Goal: Task Accomplishment & Management: Complete application form

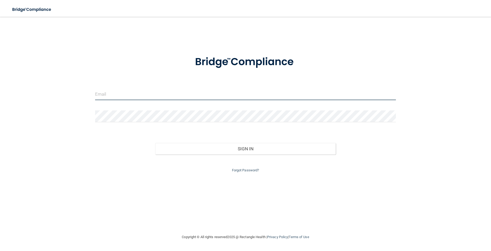
click at [105, 97] on input "email" at bounding box center [245, 94] width 301 height 12
type input "[EMAIL_ADDRESS][DOMAIN_NAME]"
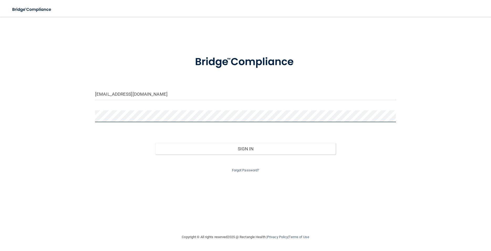
click at [155, 143] on button "Sign In" at bounding box center [245, 149] width 180 height 12
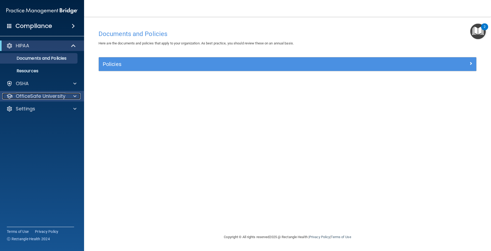
click at [56, 95] on p "OfficeSafe University" at bounding box center [41, 96] width 50 height 6
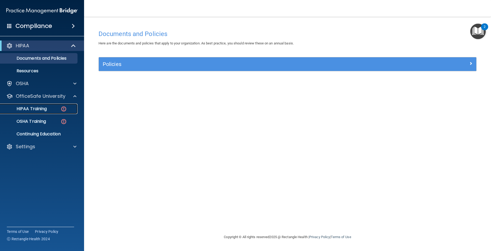
click at [39, 110] on p "HIPAA Training" at bounding box center [24, 108] width 43 height 5
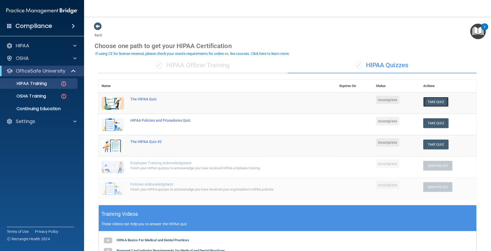
click at [438, 102] on button "Take Quiz" at bounding box center [435, 102] width 25 height 10
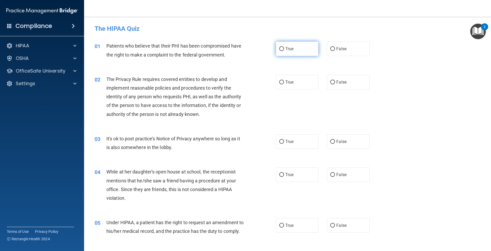
click at [277, 51] on label "True" at bounding box center [297, 48] width 43 height 14
click at [279, 51] on input "True" at bounding box center [281, 49] width 5 height 4
radio input "true"
click at [281, 82] on input "True" at bounding box center [281, 82] width 5 height 4
radio input "true"
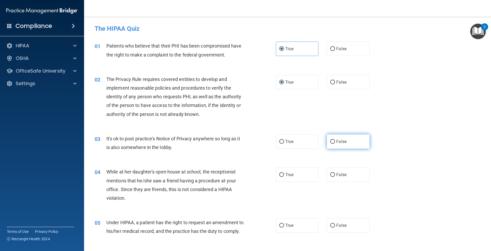
click at [330, 144] on input "False" at bounding box center [332, 142] width 5 height 4
radio input "true"
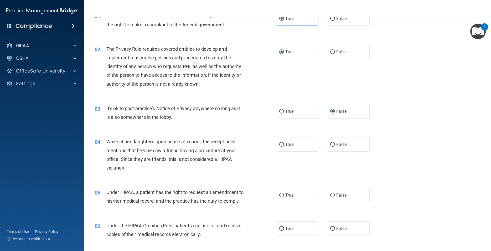
scroll to position [47, 0]
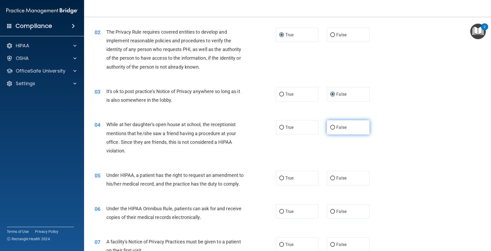
click at [327, 126] on label "False" at bounding box center [348, 127] width 43 height 14
click at [330, 126] on input "False" at bounding box center [332, 128] width 5 height 4
radio input "true"
click at [336, 178] on span "False" at bounding box center [341, 177] width 10 height 5
click at [335, 178] on input "False" at bounding box center [332, 178] width 5 height 4
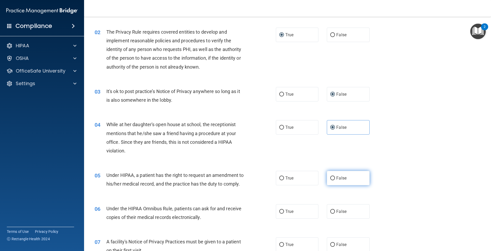
radio input "true"
click at [284, 218] on label "True" at bounding box center [297, 211] width 43 height 14
click at [284, 214] on input "True" at bounding box center [281, 212] width 5 height 4
radio input "true"
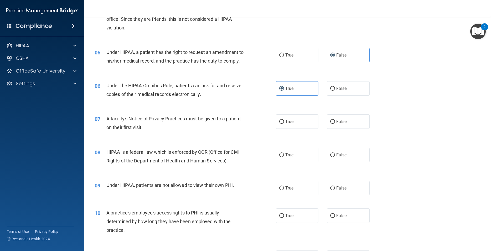
scroll to position [189, 0]
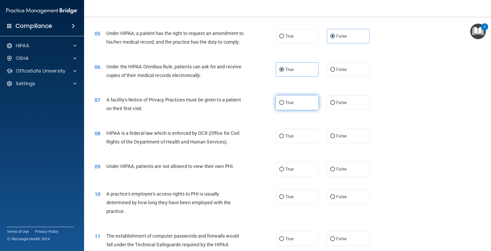
click at [280, 105] on input "True" at bounding box center [281, 103] width 5 height 4
radio input "true"
click at [331, 138] on input "False" at bounding box center [332, 136] width 5 height 4
radio input "true"
click at [330, 171] on input "False" at bounding box center [332, 169] width 5 height 4
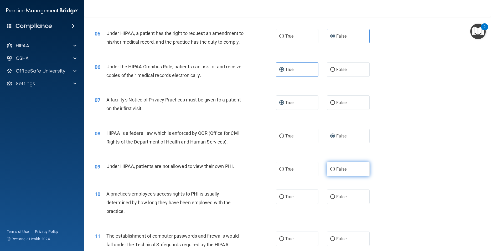
radio input "true"
click at [330, 199] on input "False" at bounding box center [332, 197] width 5 height 4
radio input "true"
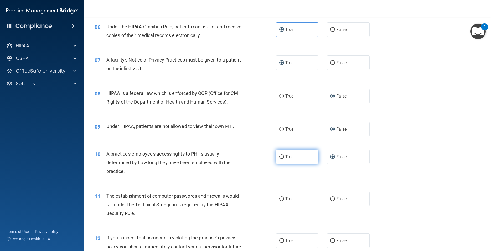
scroll to position [236, 0]
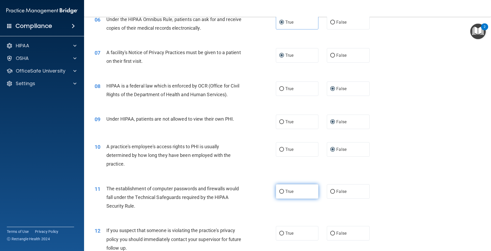
click at [286, 194] on span "True" at bounding box center [289, 191] width 8 height 5
click at [284, 194] on input "True" at bounding box center [281, 192] width 5 height 4
radio input "true"
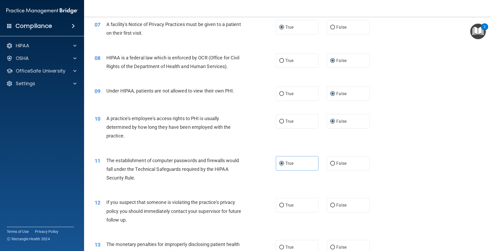
scroll to position [284, 0]
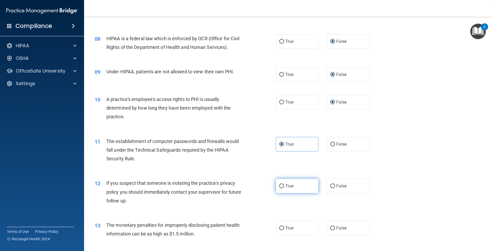
click at [282, 193] on label "True" at bounding box center [297, 186] width 43 height 14
click at [282, 188] on input "True" at bounding box center [281, 186] width 5 height 4
radio input "true"
click at [285, 230] on span "True" at bounding box center [289, 227] width 8 height 5
click at [284, 230] on input "True" at bounding box center [281, 228] width 5 height 4
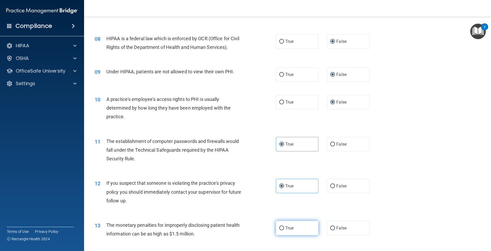
radio input "true"
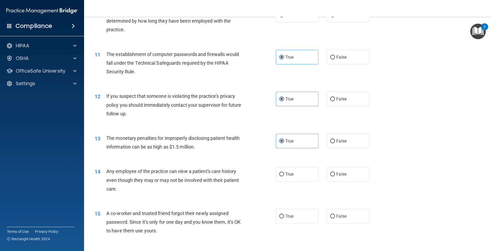
scroll to position [378, 0]
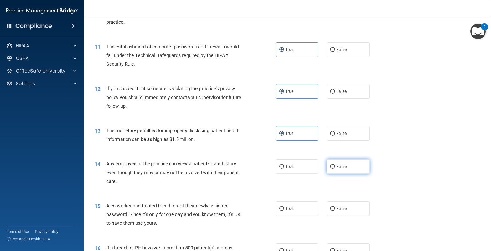
click at [330, 174] on label "False" at bounding box center [348, 166] width 43 height 14
click at [330, 169] on input "False" at bounding box center [332, 167] width 5 height 4
radio input "true"
click at [341, 211] on span "False" at bounding box center [341, 208] width 10 height 5
click at [335, 211] on input "False" at bounding box center [332, 209] width 5 height 4
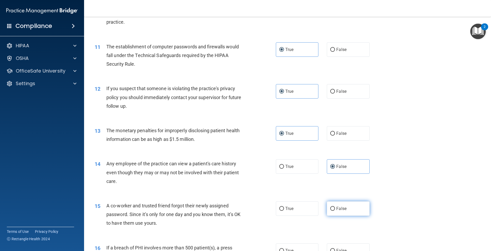
radio input "true"
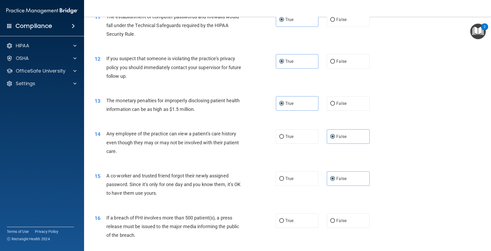
scroll to position [425, 0]
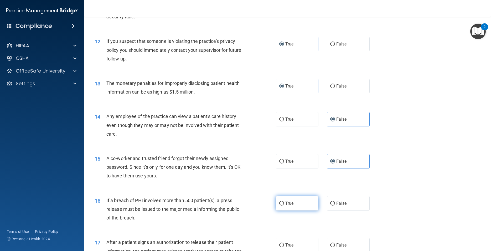
click at [285, 206] on span "True" at bounding box center [289, 203] width 8 height 5
click at [284, 205] on input "True" at bounding box center [281, 203] width 5 height 4
radio input "true"
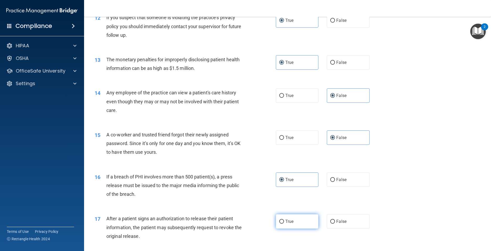
click at [286, 226] on label "True" at bounding box center [297, 221] width 43 height 14
click at [284, 224] on input "True" at bounding box center [281, 222] width 5 height 4
radio input "true"
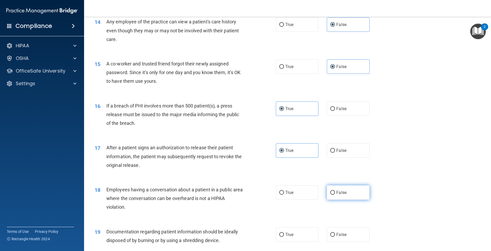
click at [336, 195] on span "False" at bounding box center [341, 192] width 10 height 5
click at [335, 195] on input "False" at bounding box center [332, 193] width 5 height 4
radio input "true"
click at [287, 240] on label "True" at bounding box center [297, 234] width 43 height 14
click at [284, 237] on input "True" at bounding box center [281, 235] width 5 height 4
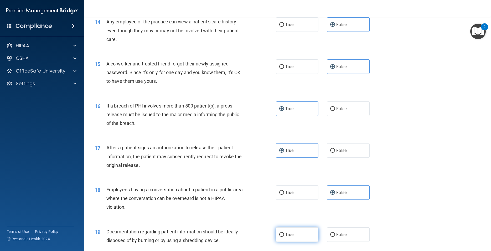
radio input "true"
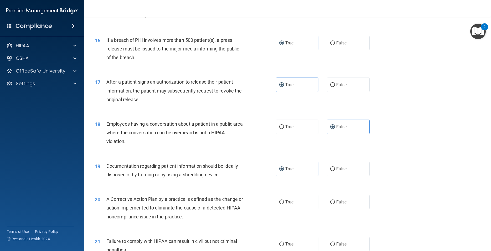
scroll to position [591, 0]
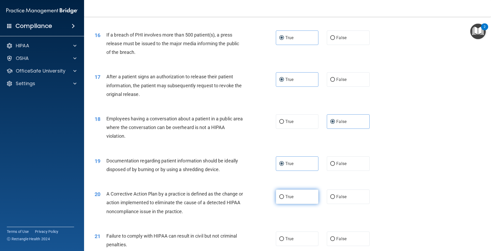
click at [287, 199] on span "True" at bounding box center [289, 196] width 8 height 5
click at [284, 199] on input "True" at bounding box center [281, 197] width 5 height 4
radio input "true"
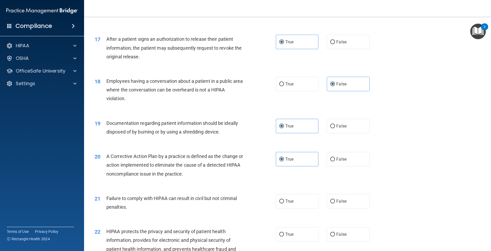
scroll to position [662, 0]
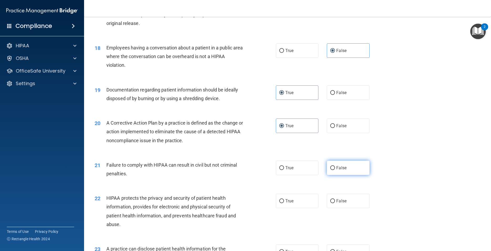
click at [334, 175] on label "False" at bounding box center [348, 167] width 43 height 14
click at [334, 170] on input "False" at bounding box center [332, 168] width 5 height 4
radio input "true"
click at [304, 208] on label "True" at bounding box center [297, 201] width 43 height 14
click at [284, 203] on input "True" at bounding box center [281, 201] width 5 height 4
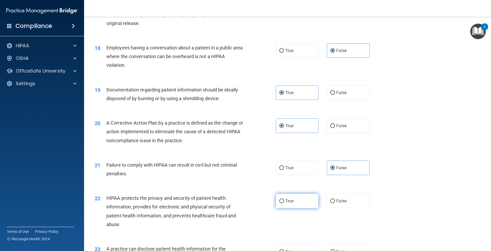
radio input "true"
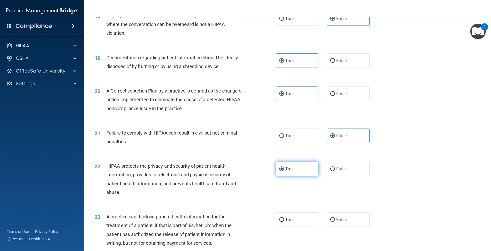
scroll to position [709, 0]
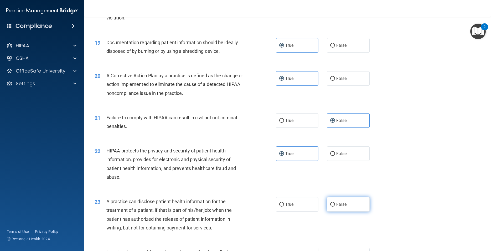
click at [336, 207] on span "False" at bounding box center [341, 204] width 10 height 5
click at [335, 206] on input "False" at bounding box center [332, 204] width 5 height 4
radio input "true"
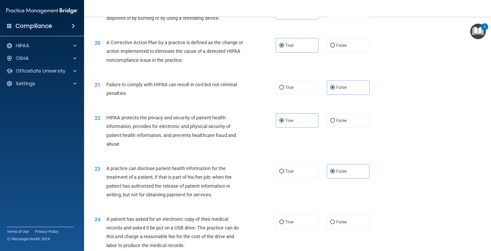
scroll to position [756, 0]
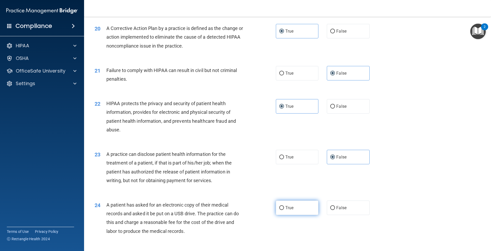
click at [285, 210] on span "True" at bounding box center [289, 207] width 8 height 5
click at [284, 210] on input "True" at bounding box center [281, 208] width 5 height 4
radio input "true"
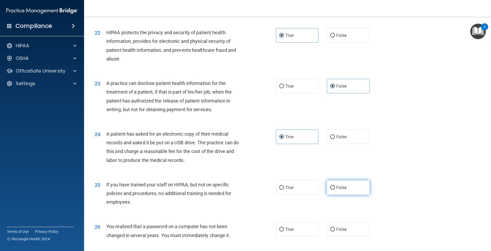
click at [333, 195] on label "False" at bounding box center [348, 187] width 43 height 14
click at [333, 190] on input "False" at bounding box center [332, 188] width 5 height 4
radio input "true"
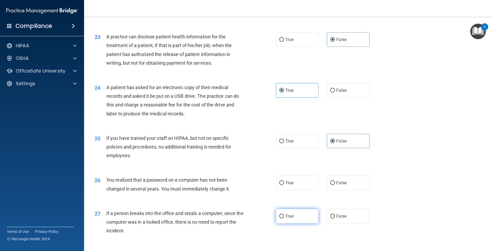
scroll to position [898, 0]
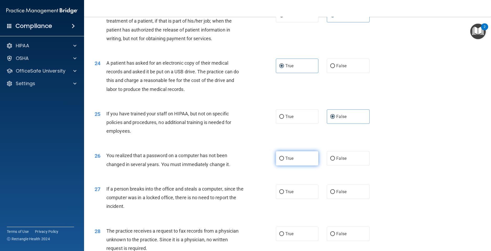
click at [285, 161] on span "True" at bounding box center [289, 158] width 8 height 5
click at [284, 160] on input "True" at bounding box center [281, 159] width 5 height 4
radio input "true"
click at [350, 208] on div "27 If a person breaks into the office and steals a computer, since the computer…" at bounding box center [288, 199] width 394 height 42
click at [336, 194] on span "False" at bounding box center [341, 191] width 10 height 5
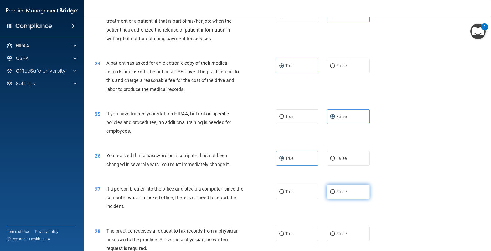
click at [335, 194] on input "False" at bounding box center [332, 192] width 5 height 4
radio input "true"
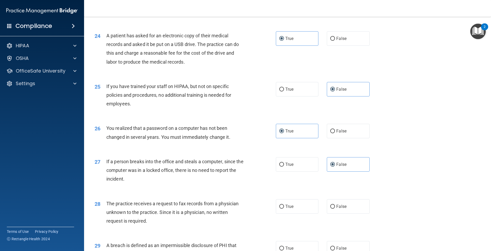
scroll to position [945, 0]
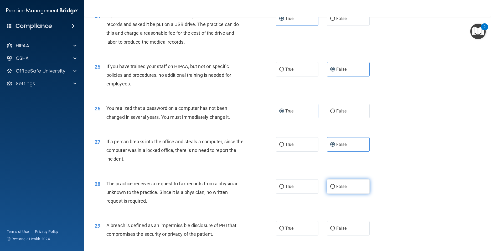
click at [340, 194] on label "False" at bounding box center [348, 186] width 43 height 14
click at [335, 189] on input "False" at bounding box center [332, 187] width 5 height 4
radio input "true"
click at [301, 235] on label "True" at bounding box center [297, 228] width 43 height 14
click at [284, 230] on input "True" at bounding box center [281, 228] width 5 height 4
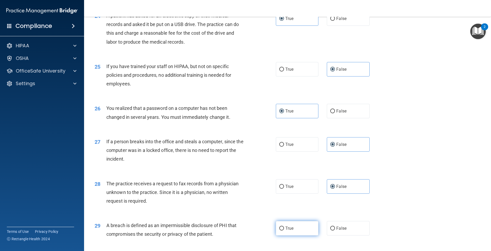
radio input "true"
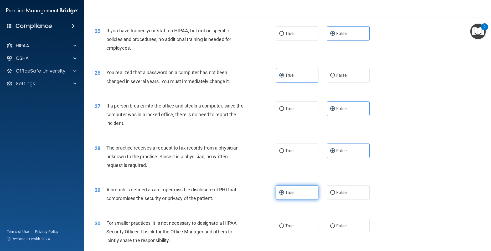
scroll to position [1016, 0]
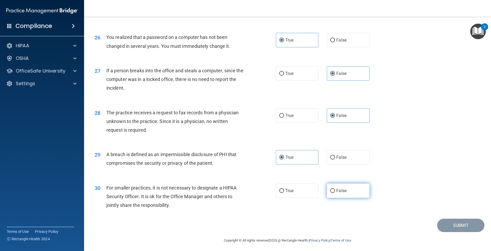
click at [351, 198] on label "False" at bounding box center [348, 190] width 43 height 14
click at [335, 193] on input "False" at bounding box center [332, 191] width 5 height 4
radio input "true"
click at [456, 232] on button "Submit" at bounding box center [460, 225] width 47 height 13
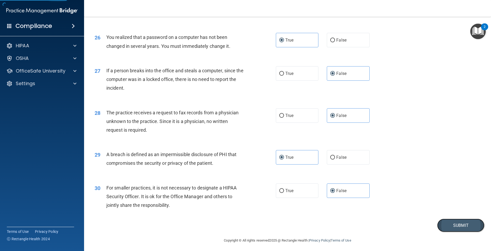
click at [454, 232] on button "Submit" at bounding box center [460, 225] width 47 height 13
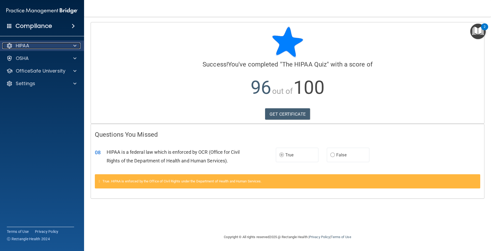
click at [77, 45] on div at bounding box center [73, 46] width 13 height 6
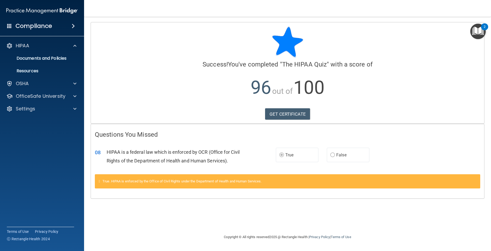
click at [197, 93] on p "96 out of 100" at bounding box center [287, 88] width 385 height 34
click at [74, 95] on span at bounding box center [74, 96] width 3 height 6
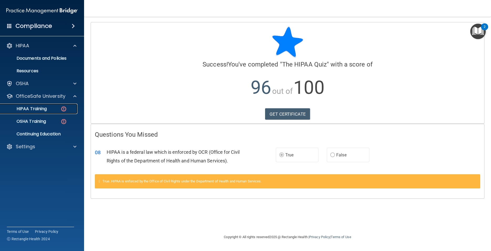
click at [41, 108] on p "HIPAA Training" at bounding box center [24, 108] width 43 height 5
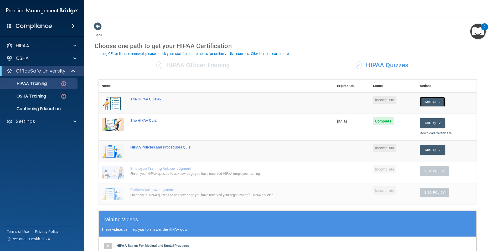
click at [426, 102] on button "Take Quiz" at bounding box center [432, 102] width 25 height 10
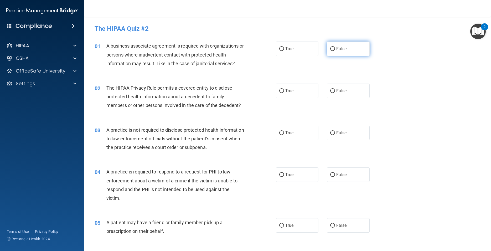
click at [330, 51] on input "False" at bounding box center [332, 49] width 5 height 4
radio input "true"
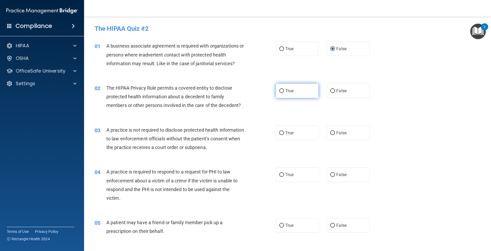
click at [288, 97] on label "True" at bounding box center [297, 91] width 43 height 14
click at [284, 93] on input "True" at bounding box center [281, 91] width 5 height 4
radio input "true"
click at [330, 134] on input "False" at bounding box center [332, 133] width 5 height 4
radio input "true"
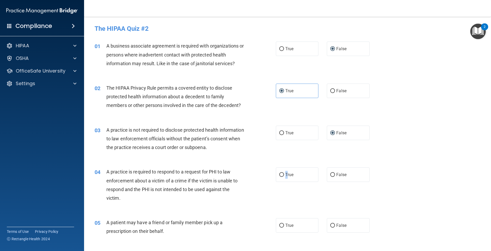
click at [285, 174] on span "True" at bounding box center [289, 174] width 8 height 5
click at [300, 227] on label "True" at bounding box center [297, 225] width 43 height 14
click at [284, 227] on input "True" at bounding box center [281, 226] width 5 height 4
radio input "true"
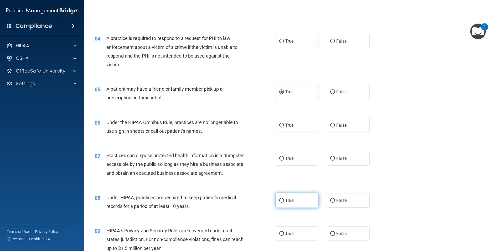
scroll to position [142, 0]
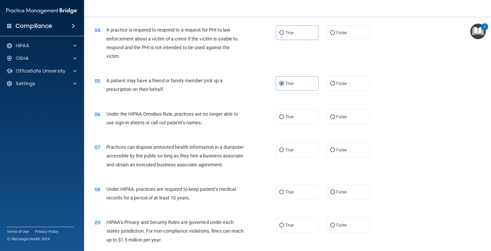
drag, startPoint x: 285, startPoint y: 118, endPoint x: 280, endPoint y: 126, distance: 9.3
click at [285, 119] on span "True" at bounding box center [289, 116] width 8 height 5
click at [282, 153] on label "True" at bounding box center [297, 150] width 43 height 14
click at [282, 152] on input "True" at bounding box center [281, 150] width 5 height 4
radio input "true"
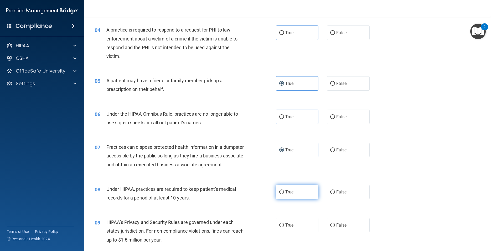
drag, startPoint x: 283, startPoint y: 201, endPoint x: 284, endPoint y: 206, distance: 4.3
click at [283, 199] on label "True" at bounding box center [297, 192] width 43 height 14
click at [289, 242] on div "09 HIPAA’s Privacy and Security Rules are governed under each states jurisdicti…" at bounding box center [288, 232] width 394 height 42
click at [289, 232] on label "True" at bounding box center [297, 225] width 43 height 14
click at [284, 227] on input "True" at bounding box center [281, 225] width 5 height 4
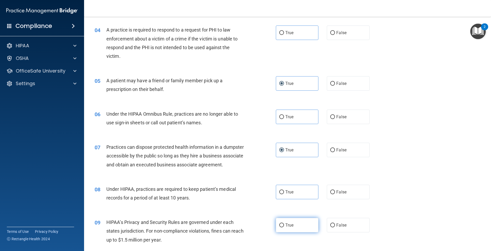
radio input "true"
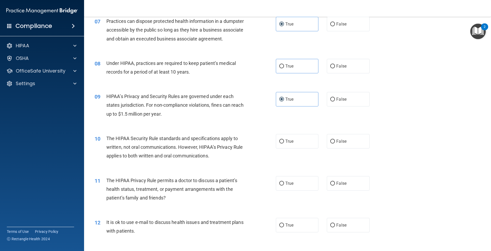
scroll to position [284, 0]
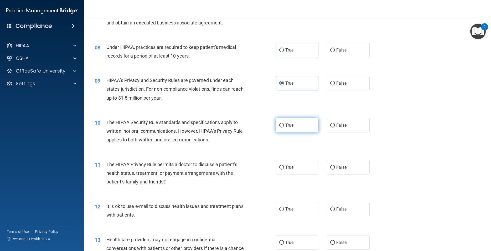
drag, startPoint x: 301, startPoint y: 136, endPoint x: 297, endPoint y: 148, distance: 12.6
click at [300, 132] on label "True" at bounding box center [297, 125] width 43 height 14
click at [294, 174] on label "True" at bounding box center [297, 167] width 43 height 14
click at [284, 169] on input "True" at bounding box center [281, 167] width 5 height 4
radio input "true"
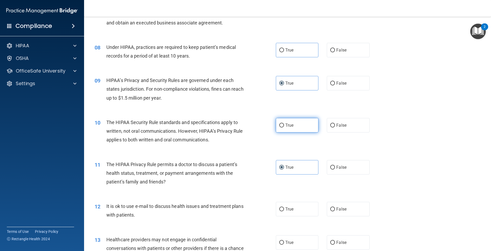
drag, startPoint x: 293, startPoint y: 129, endPoint x: 285, endPoint y: 137, distance: 10.6
click at [293, 131] on label "True" at bounding box center [297, 125] width 43 height 14
click at [292, 132] on label "True" at bounding box center [297, 125] width 43 height 14
click at [276, 132] on label "True" at bounding box center [297, 125] width 43 height 14
click at [279, 127] on input "True" at bounding box center [281, 125] width 5 height 4
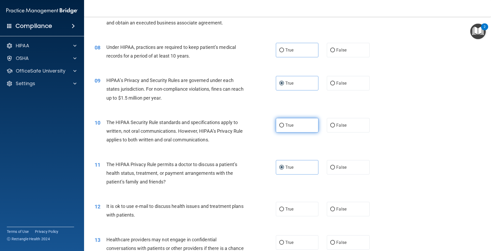
radio input "true"
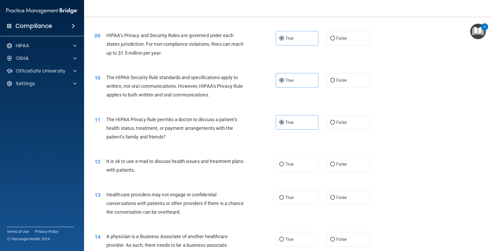
scroll to position [355, 0]
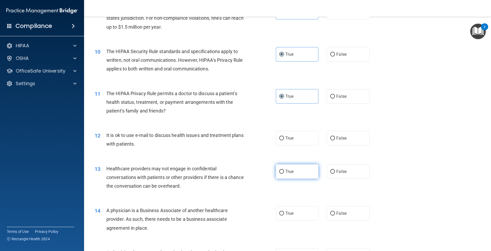
click at [279, 174] on input "True" at bounding box center [281, 172] width 5 height 4
radio input "true"
click at [279, 140] on input "True" at bounding box center [281, 138] width 5 height 4
radio input "true"
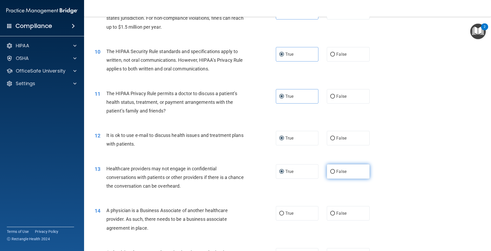
click at [331, 174] on input "False" at bounding box center [332, 172] width 5 height 4
radio input "true"
radio input "false"
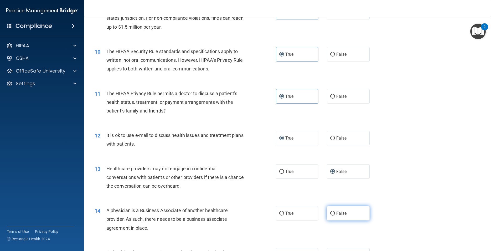
click at [336, 216] on span "False" at bounding box center [341, 213] width 10 height 5
click at [334, 215] on input "False" at bounding box center [332, 213] width 5 height 4
radio input "true"
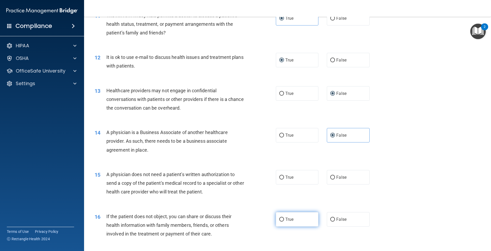
scroll to position [449, 0]
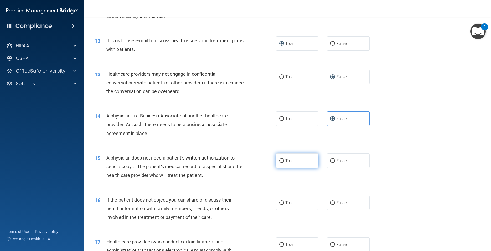
click at [285, 163] on span "True" at bounding box center [289, 160] width 8 height 5
click at [284, 163] on input "True" at bounding box center [281, 161] width 5 height 4
radio input "true"
click at [347, 209] on label "False" at bounding box center [348, 202] width 43 height 14
click at [335, 205] on input "False" at bounding box center [332, 203] width 5 height 4
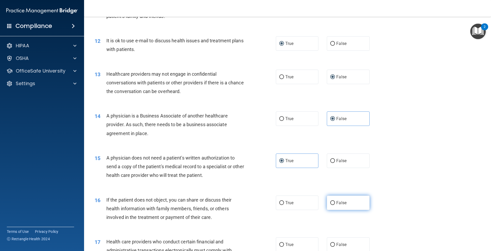
radio input "true"
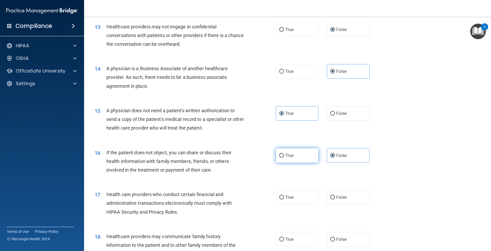
click at [287, 158] on span "True" at bounding box center [289, 155] width 8 height 5
click at [284, 158] on input "True" at bounding box center [281, 156] width 5 height 4
radio input "true"
radio input "false"
click at [291, 200] on span "True" at bounding box center [289, 197] width 8 height 5
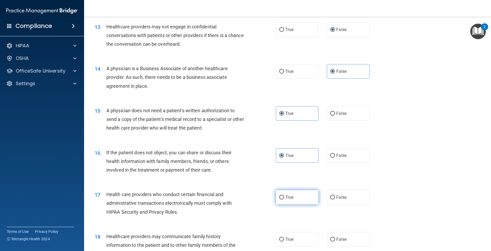
click at [284, 199] on input "True" at bounding box center [281, 197] width 5 height 4
radio input "true"
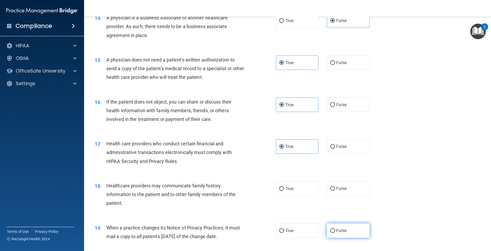
scroll to position [567, 0]
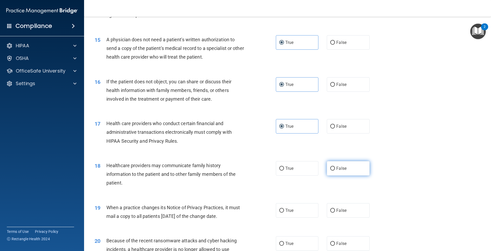
click at [331, 175] on label "False" at bounding box center [348, 168] width 43 height 14
click at [331, 170] on input "False" at bounding box center [332, 169] width 5 height 4
radio input "true"
click at [338, 217] on label "False" at bounding box center [348, 210] width 43 height 14
click at [335, 212] on input "False" at bounding box center [332, 211] width 5 height 4
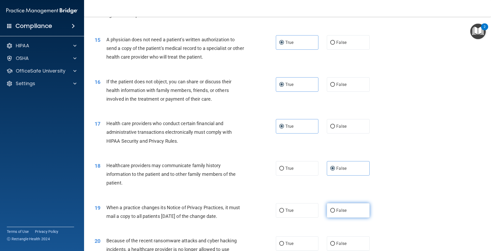
radio input "true"
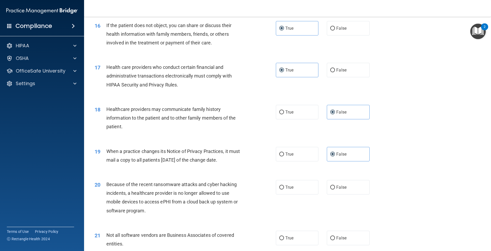
scroll to position [638, 0]
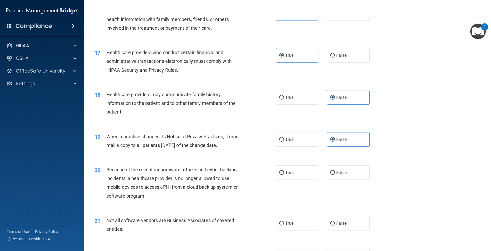
drag, startPoint x: 287, startPoint y: 184, endPoint x: 283, endPoint y: 207, distance: 23.6
click at [287, 180] on label "True" at bounding box center [297, 172] width 43 height 14
click at [284, 175] on input "True" at bounding box center [281, 173] width 5 height 4
radio input "true"
click at [287, 226] on span "True" at bounding box center [289, 223] width 8 height 5
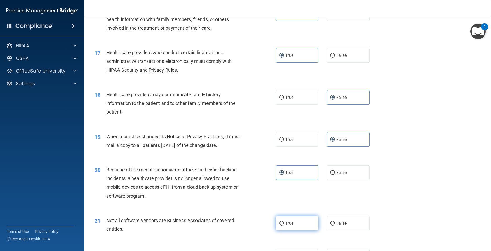
click at [284, 225] on input "True" at bounding box center [281, 223] width 5 height 4
radio input "true"
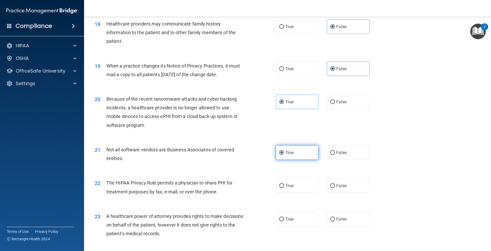
scroll to position [709, 0]
click at [292, 193] on label "True" at bounding box center [297, 185] width 43 height 14
click at [284, 188] on input "True" at bounding box center [281, 186] width 5 height 4
radio input "true"
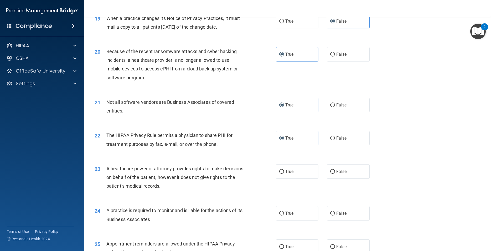
scroll to position [851, 0]
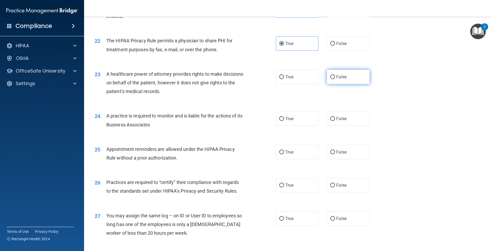
click at [336, 79] on span "False" at bounding box center [341, 76] width 10 height 5
click at [334, 79] on input "False" at bounding box center [332, 77] width 5 height 4
radio input "true"
click at [334, 126] on label "False" at bounding box center [348, 118] width 43 height 14
click at [334, 121] on input "False" at bounding box center [332, 119] width 5 height 4
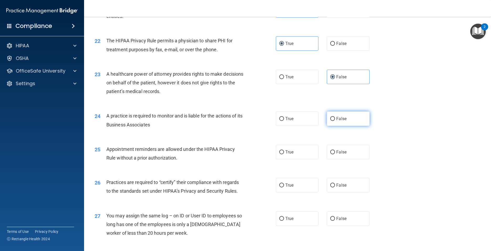
radio input "true"
click at [293, 159] on label "True" at bounding box center [297, 152] width 43 height 14
click at [284, 154] on input "True" at bounding box center [281, 152] width 5 height 4
radio input "true"
click at [293, 192] on label "True" at bounding box center [297, 185] width 43 height 14
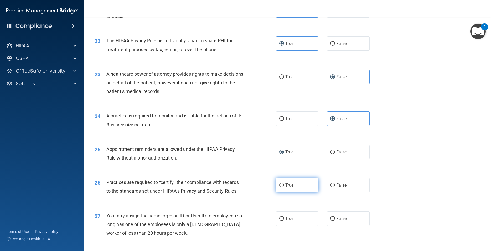
click at [284, 187] on input "True" at bounding box center [281, 185] width 5 height 4
radio input "true"
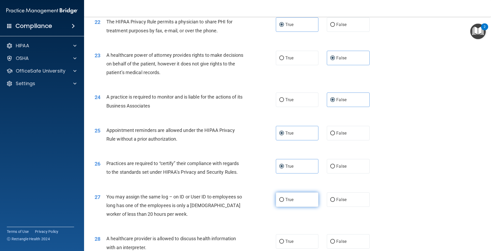
scroll to position [875, 0]
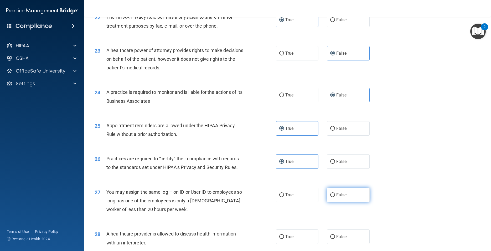
click at [337, 197] on span "False" at bounding box center [341, 194] width 10 height 5
click at [335, 197] on input "False" at bounding box center [332, 195] width 5 height 4
radio input "true"
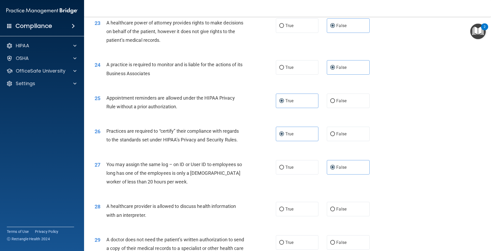
scroll to position [922, 0]
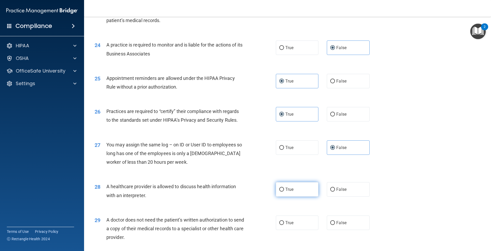
click at [287, 196] on label "True" at bounding box center [297, 189] width 43 height 14
click at [284, 191] on input "True" at bounding box center [281, 190] width 5 height 4
radio input "true"
click at [285, 225] on span "True" at bounding box center [289, 222] width 8 height 5
click at [284, 225] on input "True" at bounding box center [281, 223] width 5 height 4
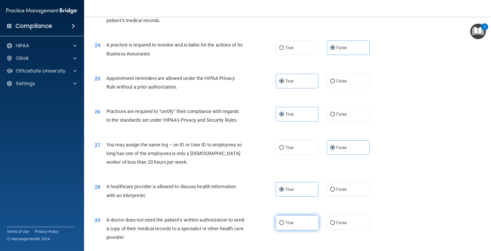
radio input "true"
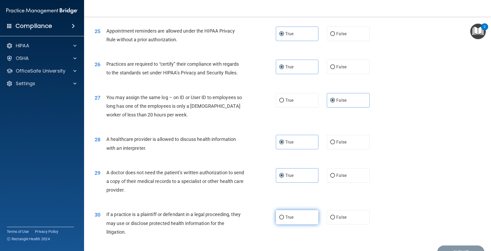
click at [285, 220] on span "True" at bounding box center [289, 217] width 8 height 5
click at [284, 219] on input "True" at bounding box center [281, 217] width 5 height 4
radio input "true"
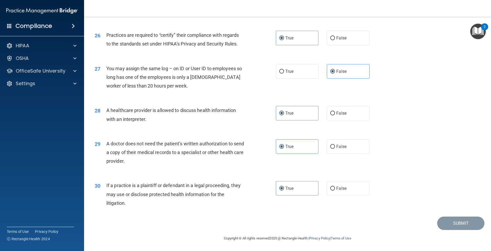
click at [413, 129] on div "28 A healthcare provider is allowed to discuss health information with an inter…" at bounding box center [288, 115] width 394 height 33
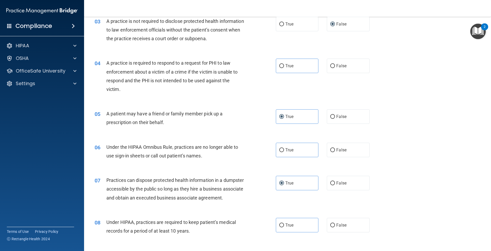
scroll to position [0, 0]
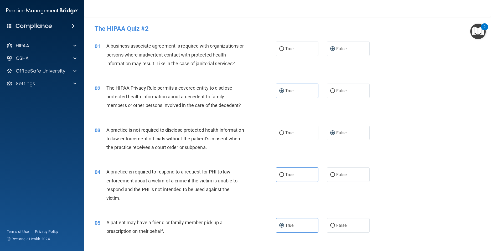
click at [447, 73] on div "01 A business associate agreement is required with organizations or persons whe…" at bounding box center [288, 56] width 394 height 42
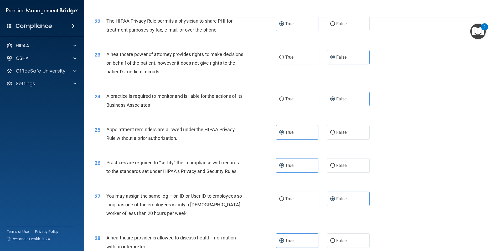
scroll to position [1007, 0]
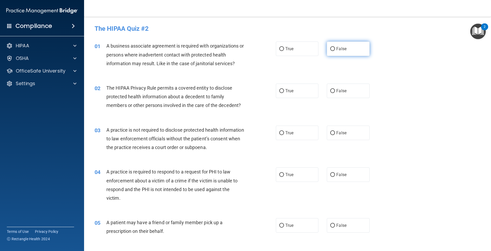
click at [330, 49] on input "False" at bounding box center [332, 49] width 5 height 4
radio input "true"
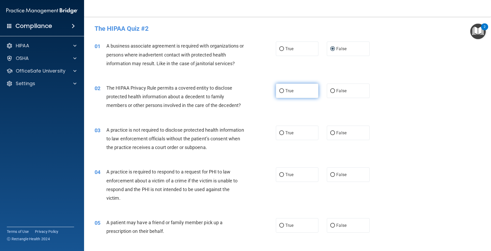
click at [302, 90] on label "True" at bounding box center [297, 91] width 43 height 14
click at [284, 90] on input "True" at bounding box center [281, 91] width 5 height 4
radio input "true"
drag, startPoint x: 346, startPoint y: 94, endPoint x: 314, endPoint y: 110, distance: 36.1
click at [345, 96] on label "False" at bounding box center [348, 91] width 43 height 14
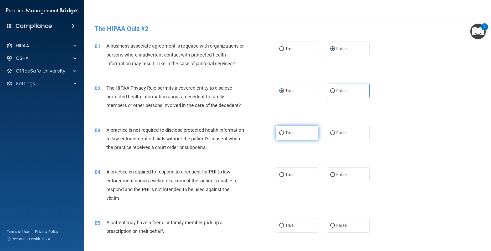
click at [303, 130] on label "True" at bounding box center [297, 133] width 43 height 14
click at [284, 131] on input "True" at bounding box center [281, 133] width 5 height 4
radio input "true"
click at [337, 91] on span "False" at bounding box center [341, 90] width 10 height 5
click at [335, 91] on input "False" at bounding box center [332, 91] width 5 height 4
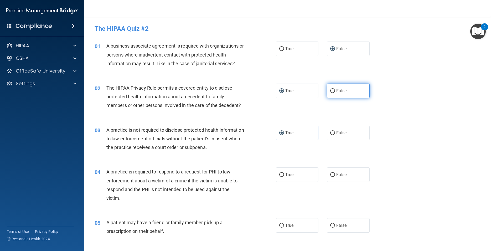
radio input "true"
click at [293, 91] on label "True" at bounding box center [297, 91] width 43 height 14
click at [284, 91] on input "True" at bounding box center [281, 91] width 5 height 4
radio input "true"
radio input "false"
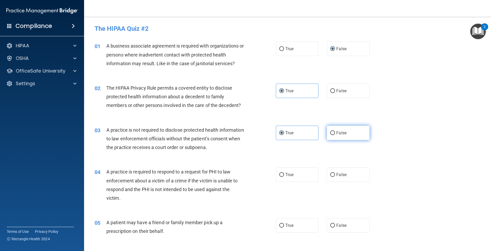
drag, startPoint x: 337, startPoint y: 132, endPoint x: 328, endPoint y: 136, distance: 9.5
click at [337, 132] on span "False" at bounding box center [341, 132] width 10 height 5
click at [335, 132] on input "False" at bounding box center [332, 133] width 5 height 4
radio input "true"
radio input "false"
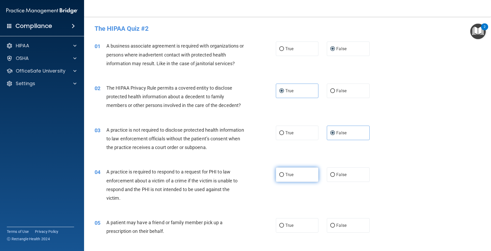
click at [287, 172] on label "True" at bounding box center [297, 174] width 43 height 14
click at [284, 173] on input "True" at bounding box center [281, 175] width 5 height 4
radio input "true"
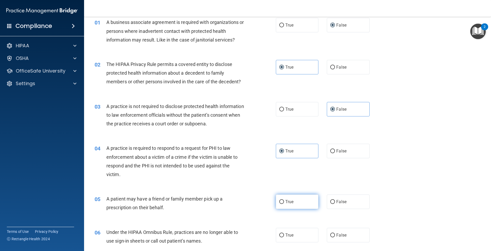
click at [295, 201] on label "True" at bounding box center [297, 201] width 43 height 14
click at [284, 201] on input "True" at bounding box center [281, 202] width 5 height 4
radio input "true"
drag, startPoint x: 294, startPoint y: 231, endPoint x: 351, endPoint y: 232, distance: 57.5
click at [351, 232] on div "True False" at bounding box center [327, 235] width 102 height 14
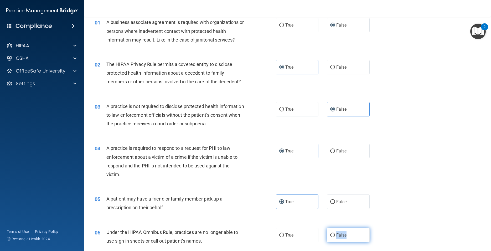
click at [342, 235] on span "False" at bounding box center [341, 234] width 10 height 5
click at [335, 235] on input "False" at bounding box center [332, 235] width 5 height 4
radio input "true"
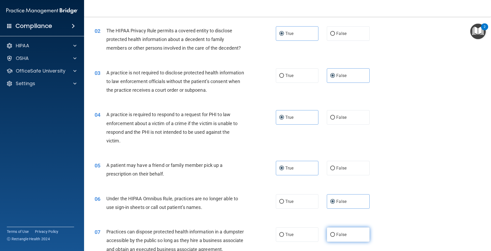
scroll to position [71, 0]
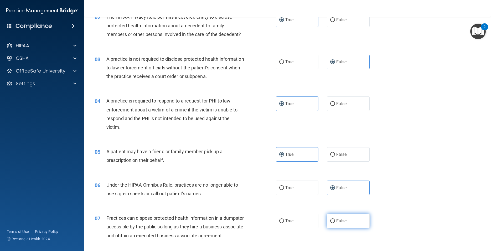
click at [336, 219] on span "False" at bounding box center [341, 220] width 10 height 5
click at [335, 219] on input "False" at bounding box center [332, 221] width 5 height 4
radio input "true"
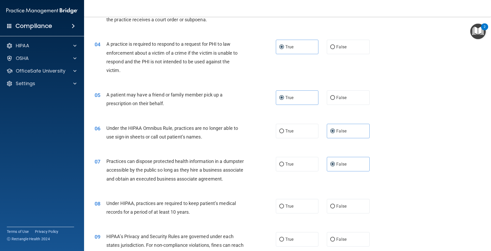
scroll to position [142, 0]
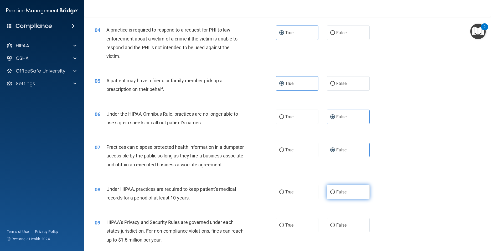
click at [332, 199] on label "False" at bounding box center [348, 192] width 43 height 14
click at [332, 194] on input "False" at bounding box center [332, 192] width 5 height 4
radio input "true"
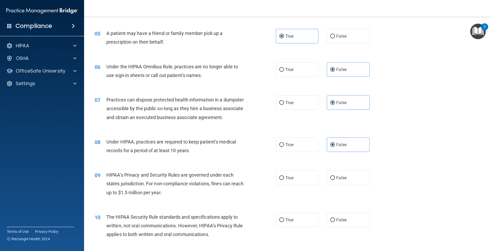
scroll to position [236, 0]
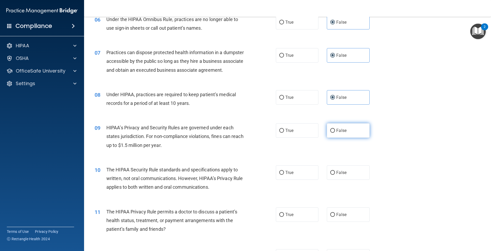
click at [339, 138] on label "False" at bounding box center [348, 130] width 43 height 14
click at [335, 133] on input "False" at bounding box center [332, 131] width 5 height 4
radio input "true"
click at [300, 180] on label "True" at bounding box center [297, 172] width 43 height 14
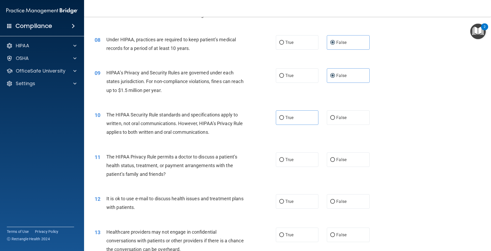
scroll to position [307, 0]
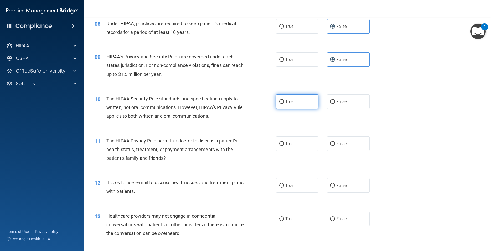
click at [290, 109] on label "True" at bounding box center [297, 101] width 43 height 14
click at [284, 104] on input "True" at bounding box center [281, 102] width 5 height 4
radio input "true"
click at [294, 151] on label "True" at bounding box center [297, 143] width 43 height 14
click at [284, 146] on input "True" at bounding box center [281, 144] width 5 height 4
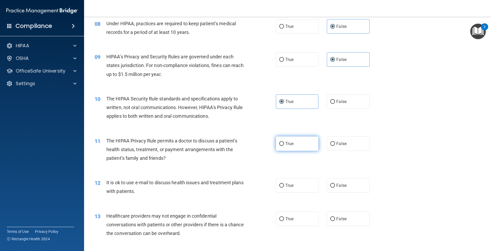
radio input "true"
drag, startPoint x: 295, startPoint y: 193, endPoint x: 296, endPoint y: 226, distance: 32.6
click at [295, 193] on label "True" at bounding box center [297, 185] width 43 height 14
click at [284, 188] on input "True" at bounding box center [281, 186] width 5 height 4
radio input "true"
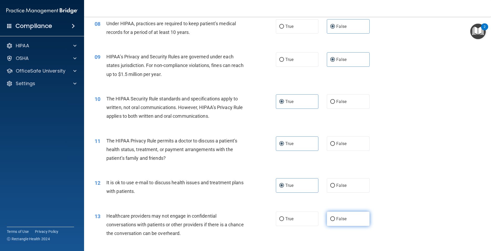
click at [335, 225] on label "False" at bounding box center [348, 218] width 43 height 14
click at [335, 221] on input "False" at bounding box center [332, 219] width 5 height 4
radio input "true"
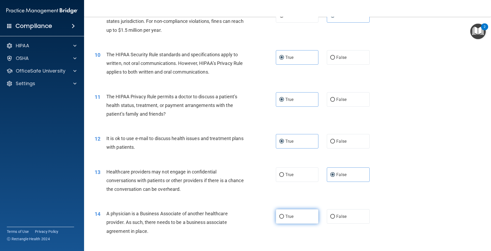
scroll to position [355, 0]
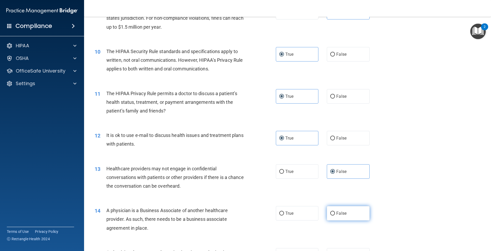
drag, startPoint x: 333, startPoint y: 215, endPoint x: 333, endPoint y: 221, distance: 5.6
click at [333, 218] on label "False" at bounding box center [348, 213] width 43 height 14
click at [333, 220] on label "False" at bounding box center [348, 213] width 43 height 14
click at [333, 215] on input "False" at bounding box center [332, 213] width 5 height 4
radio input "true"
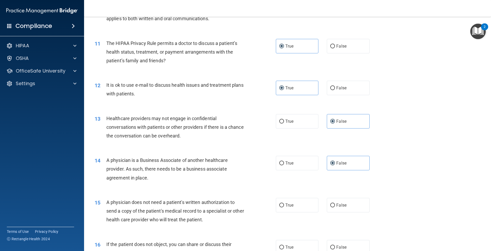
scroll to position [425, 0]
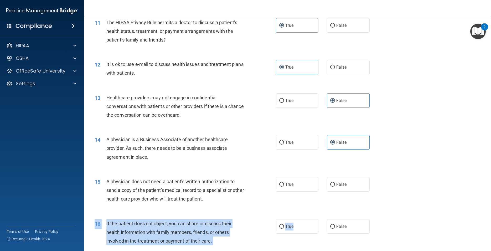
drag, startPoint x: 293, startPoint y: 235, endPoint x: 290, endPoint y: 202, distance: 32.7
click at [290, 202] on div "01 A business associate agreement is required with organizations or persons whe…" at bounding box center [288, 199] width 394 height 1180
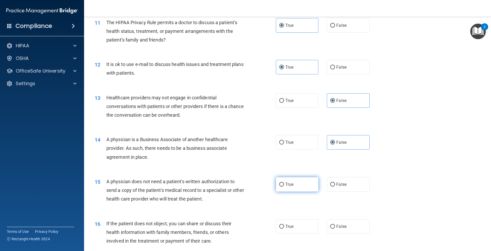
click at [288, 187] on span "True" at bounding box center [289, 184] width 8 height 5
click at [284, 186] on input "True" at bounding box center [281, 185] width 5 height 4
radio input "true"
click at [301, 232] on label "True" at bounding box center [297, 226] width 43 height 14
click at [284, 228] on input "True" at bounding box center [281, 227] width 5 height 4
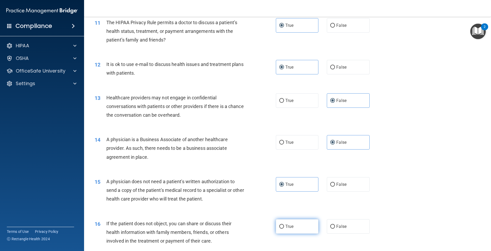
radio input "true"
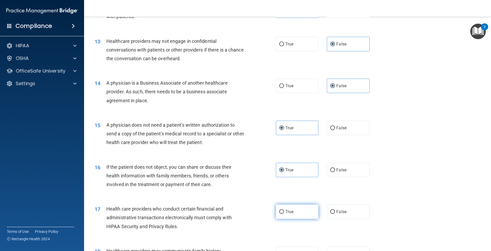
scroll to position [496, 0]
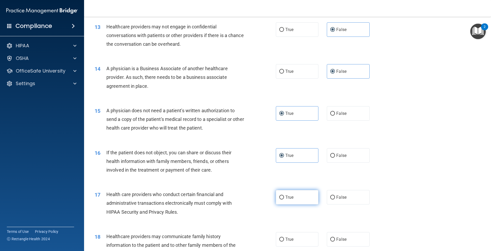
click at [288, 200] on span "True" at bounding box center [289, 197] width 8 height 5
click at [284, 199] on input "True" at bounding box center [281, 197] width 5 height 4
radio input "true"
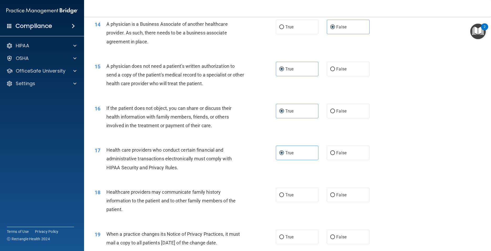
scroll to position [544, 0]
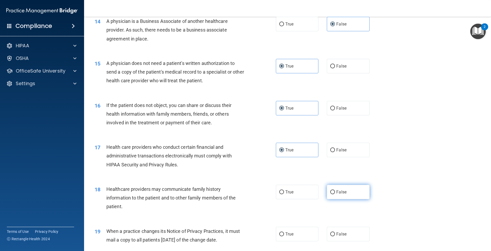
click at [333, 199] on label "False" at bounding box center [348, 192] width 43 height 14
click at [333, 194] on input "False" at bounding box center [332, 192] width 5 height 4
radio input "true"
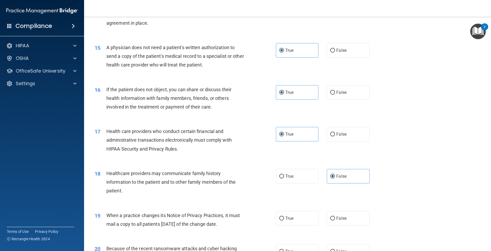
scroll to position [567, 0]
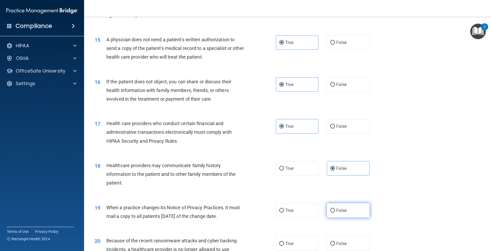
click at [336, 213] on span "False" at bounding box center [341, 210] width 10 height 5
click at [335, 212] on input "False" at bounding box center [332, 211] width 5 height 4
radio input "true"
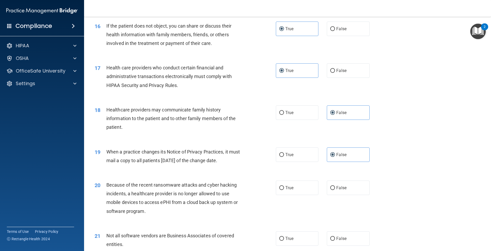
scroll to position [638, 0]
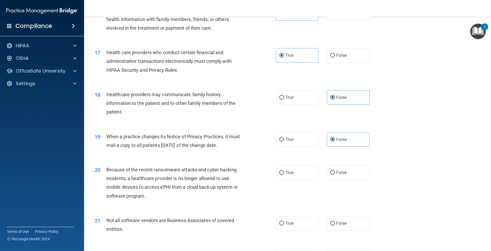
drag, startPoint x: 333, startPoint y: 181, endPoint x: 300, endPoint y: 217, distance: 48.1
click at [333, 180] on label "False" at bounding box center [348, 172] width 43 height 14
click at [333, 175] on input "False" at bounding box center [332, 173] width 5 height 4
radio input "true"
click at [330, 225] on input "False" at bounding box center [332, 223] width 5 height 4
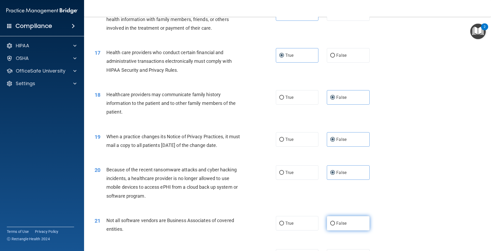
radio input "true"
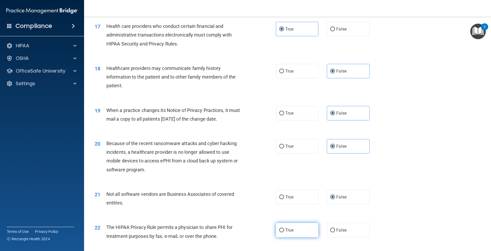
scroll to position [685, 0]
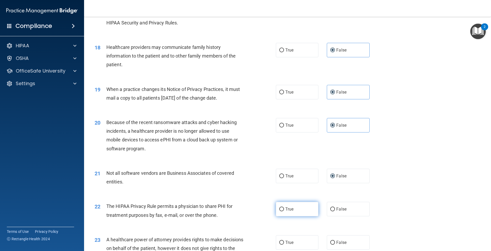
click at [288, 211] on span "True" at bounding box center [289, 208] width 8 height 5
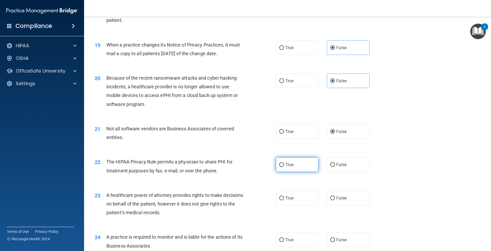
scroll to position [733, 0]
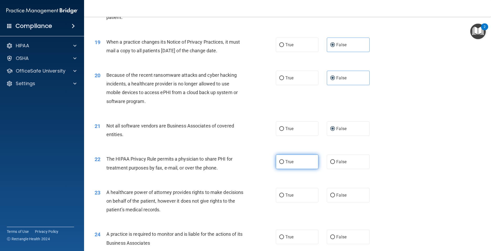
click at [305, 169] on label "True" at bounding box center [297, 161] width 43 height 14
click at [284, 164] on input "True" at bounding box center [281, 162] width 5 height 4
radio input "true"
drag, startPoint x: 333, startPoint y: 202, endPoint x: 328, endPoint y: 205, distance: 5.8
click at [333, 202] on label "False" at bounding box center [348, 195] width 43 height 14
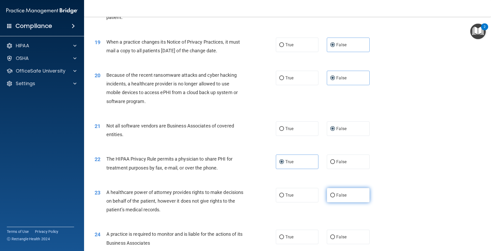
click at [333, 197] on input "False" at bounding box center [332, 195] width 5 height 4
radio input "true"
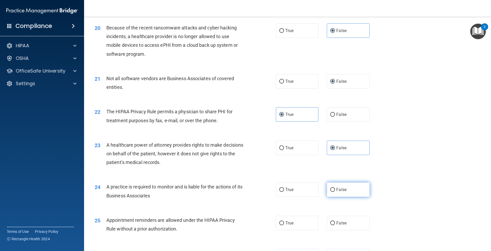
click at [340, 192] on span "False" at bounding box center [341, 189] width 10 height 5
click at [335, 192] on input "False" at bounding box center [332, 190] width 5 height 4
radio input "true"
click at [289, 225] on span "True" at bounding box center [289, 222] width 8 height 5
click at [284, 225] on input "True" at bounding box center [281, 223] width 5 height 4
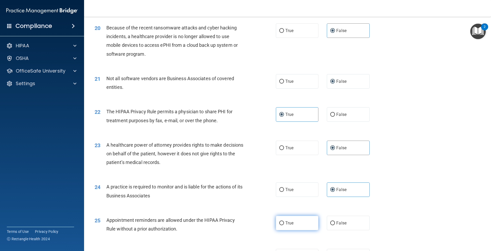
radio input "true"
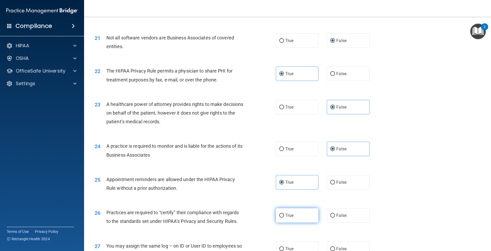
scroll to position [827, 0]
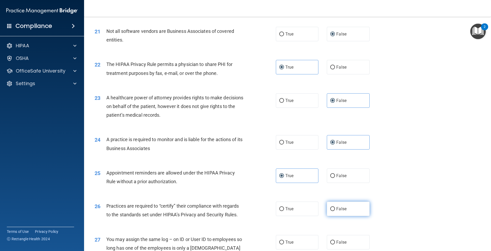
drag, startPoint x: 332, startPoint y: 217, endPoint x: 329, endPoint y: 221, distance: 3.9
click at [331, 211] on input "False" at bounding box center [332, 209] width 5 height 4
radio input "true"
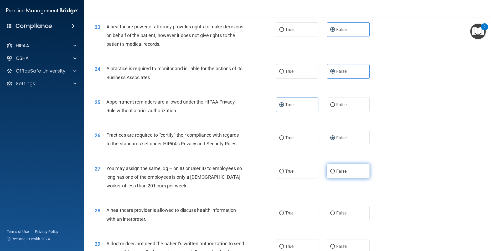
drag, startPoint x: 335, startPoint y: 183, endPoint x: 333, endPoint y: 184, distance: 2.8
click at [335, 178] on label "False" at bounding box center [348, 171] width 43 height 14
click at [335, 173] on input "False" at bounding box center [332, 171] width 5 height 4
radio input "true"
click at [285, 215] on span "True" at bounding box center [289, 212] width 8 height 5
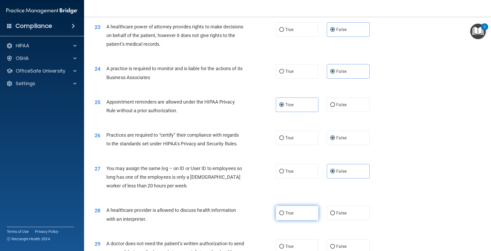
click at [284, 215] on input "True" at bounding box center [281, 213] width 5 height 4
radio input "true"
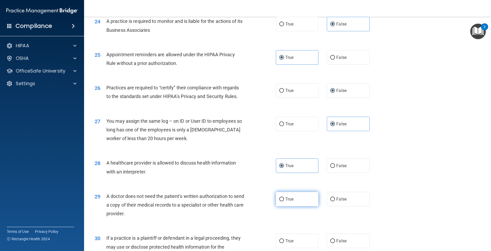
click at [291, 201] on span "True" at bounding box center [289, 198] width 8 height 5
click at [284, 201] on input "True" at bounding box center [281, 199] width 5 height 4
radio input "true"
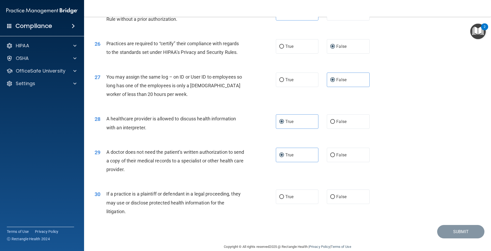
scroll to position [1007, 0]
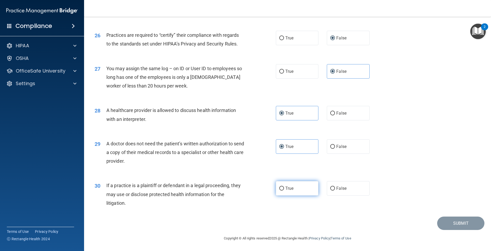
click at [293, 195] on label "True" at bounding box center [297, 188] width 43 height 14
click at [284, 190] on input "True" at bounding box center [281, 188] width 5 height 4
radio input "true"
click at [448, 227] on button "Submit" at bounding box center [460, 222] width 47 height 13
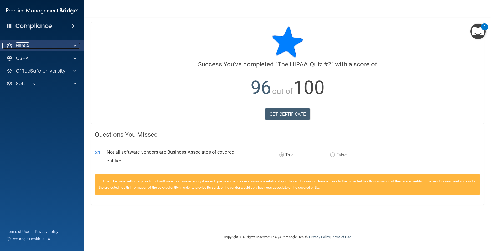
click at [76, 47] on span at bounding box center [74, 46] width 3 height 6
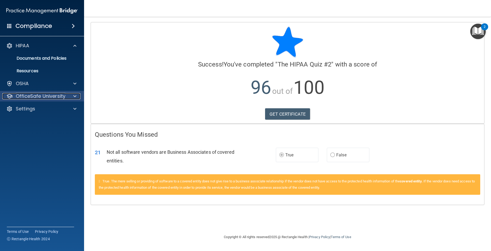
click at [45, 98] on p "OfficeSafe University" at bounding box center [41, 96] width 50 height 6
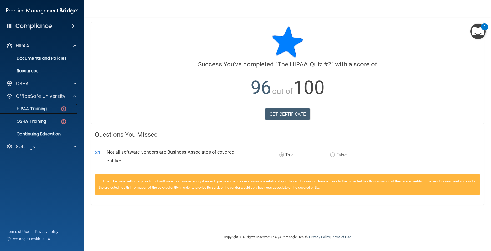
click at [46, 110] on p "HIPAA Training" at bounding box center [24, 108] width 43 height 5
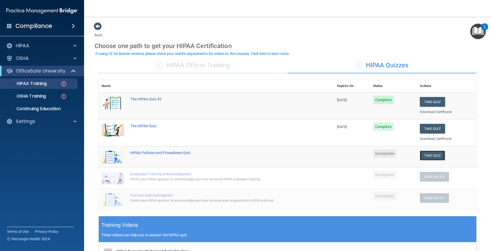
click at [427, 154] on button "Take Quiz" at bounding box center [432, 155] width 25 height 10
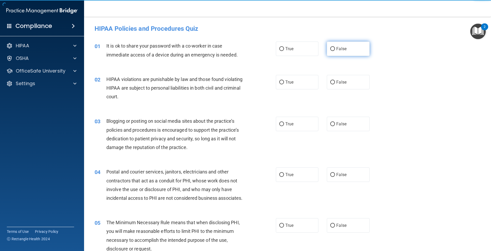
drag, startPoint x: 341, startPoint y: 53, endPoint x: 318, endPoint y: 70, distance: 28.3
click at [340, 54] on label "False" at bounding box center [348, 48] width 43 height 14
click at [335, 51] on input "False" at bounding box center [332, 49] width 5 height 4
radio input "true"
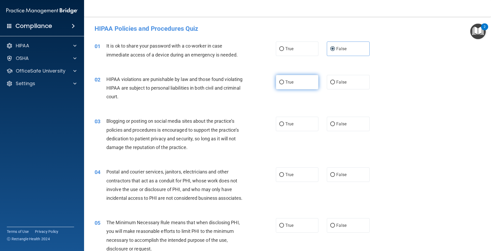
click at [307, 80] on label "True" at bounding box center [297, 82] width 43 height 14
click at [284, 80] on input "True" at bounding box center [281, 82] width 5 height 4
radio input "true"
click at [342, 127] on label "False" at bounding box center [348, 124] width 43 height 14
click at [305, 177] on label "True" at bounding box center [297, 174] width 43 height 14
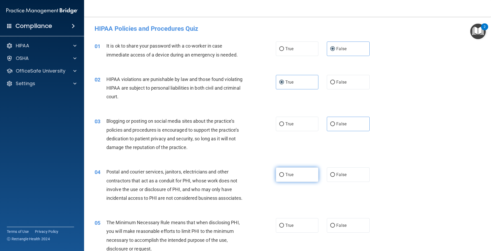
click at [284, 177] on input "True" at bounding box center [281, 175] width 5 height 4
radio input "true"
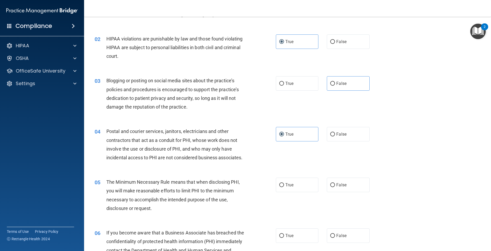
scroll to position [47, 0]
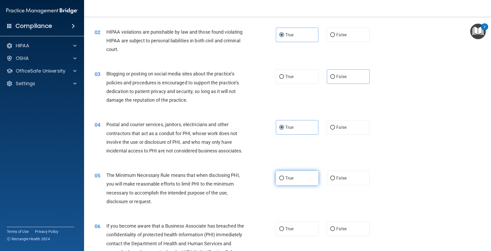
click at [296, 185] on label "True" at bounding box center [297, 178] width 43 height 14
drag, startPoint x: 290, startPoint y: 177, endPoint x: 294, endPoint y: 185, distance: 9.0
click at [290, 180] on div "05 The Minimum Necessary Rule means that when disclosing PHI, you will make rea…" at bounding box center [288, 189] width 394 height 51
drag, startPoint x: 293, startPoint y: 188, endPoint x: 331, endPoint y: 216, distance: 47.3
click at [294, 185] on label "True" at bounding box center [297, 178] width 43 height 14
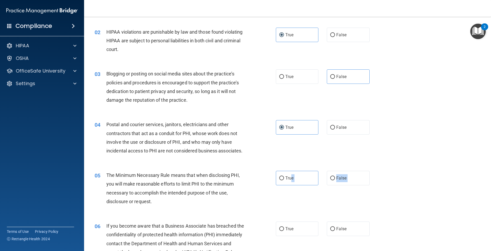
click at [284, 180] on input "True" at bounding box center [281, 178] width 5 height 4
radio input "true"
drag, startPoint x: 335, startPoint y: 239, endPoint x: 334, endPoint y: 233, distance: 5.8
click at [336, 231] on span "False" at bounding box center [341, 228] width 10 height 5
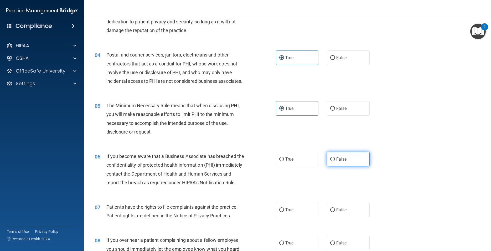
scroll to position [118, 0]
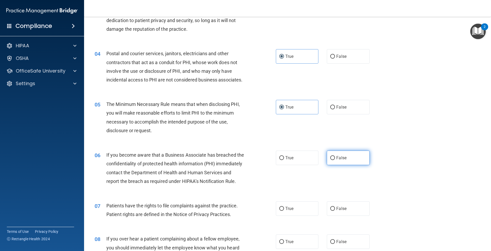
click at [331, 160] on input "False" at bounding box center [332, 158] width 5 height 4
radio input "true"
click at [287, 211] on span "True" at bounding box center [289, 208] width 8 height 5
click at [284, 211] on input "True" at bounding box center [281, 209] width 5 height 4
radio input "true"
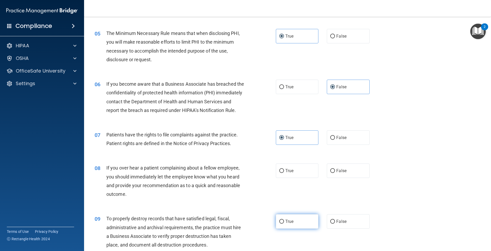
scroll to position [284, 0]
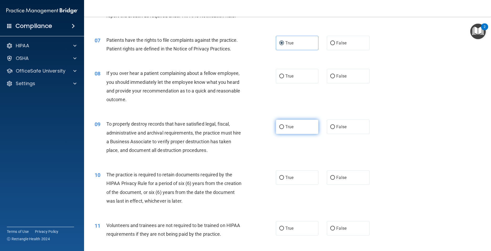
click at [282, 134] on label "True" at bounding box center [297, 127] width 43 height 14
click at [282, 129] on input "True" at bounding box center [281, 127] width 5 height 4
radio input "true"
click at [290, 185] on label "True" at bounding box center [297, 177] width 43 height 14
click at [284, 180] on input "True" at bounding box center [281, 178] width 5 height 4
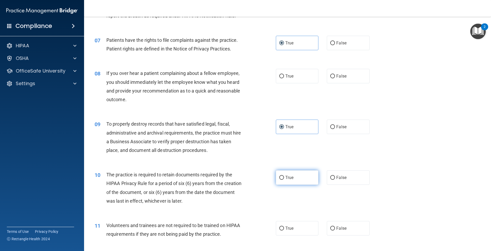
radio input "true"
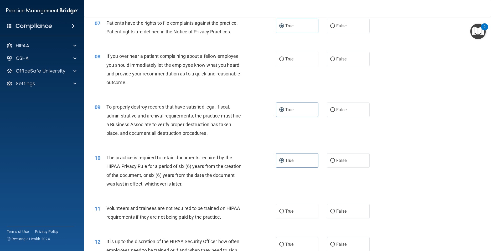
scroll to position [307, 0]
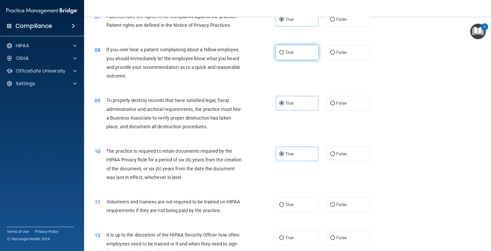
click at [287, 60] on label "True" at bounding box center [297, 52] width 43 height 14
click at [284, 55] on input "True" at bounding box center [281, 53] width 5 height 4
radio input "true"
click at [347, 60] on label "False" at bounding box center [348, 52] width 43 height 14
click at [335, 55] on input "False" at bounding box center [332, 53] width 5 height 4
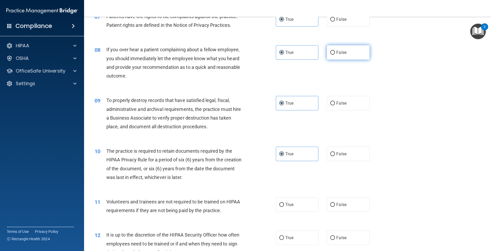
radio input "true"
radio input "false"
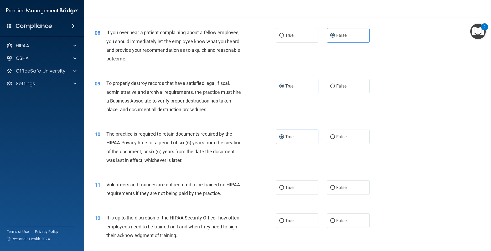
scroll to position [331, 0]
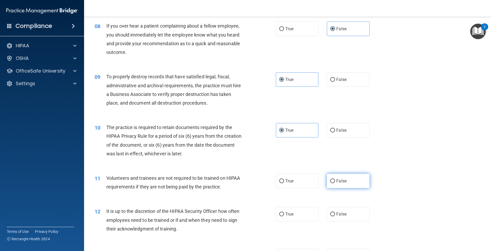
click at [341, 183] on span "False" at bounding box center [341, 180] width 10 height 5
click at [335, 183] on input "False" at bounding box center [332, 181] width 5 height 4
radio input "true"
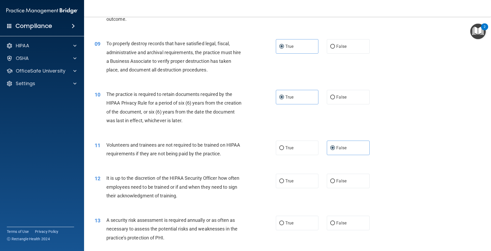
scroll to position [402, 0]
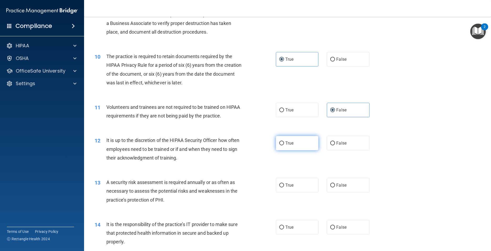
drag, startPoint x: 339, startPoint y: 158, endPoint x: 306, endPoint y: 167, distance: 34.3
click at [339, 150] on label "False" at bounding box center [348, 143] width 43 height 14
click at [335, 145] on input "False" at bounding box center [332, 143] width 5 height 4
radio input "true"
click at [285, 188] on span "True" at bounding box center [289, 185] width 8 height 5
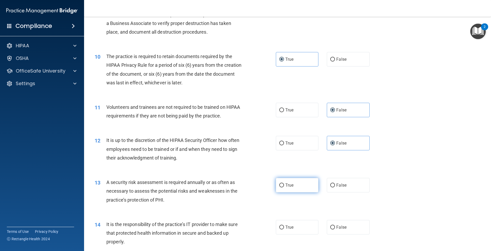
click at [284, 187] on input "True" at bounding box center [281, 185] width 5 height 4
radio input "true"
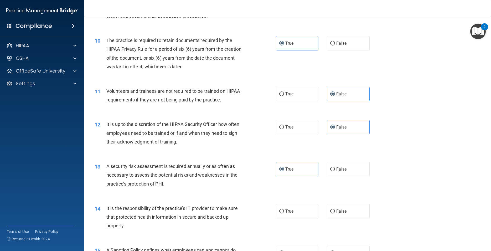
scroll to position [425, 0]
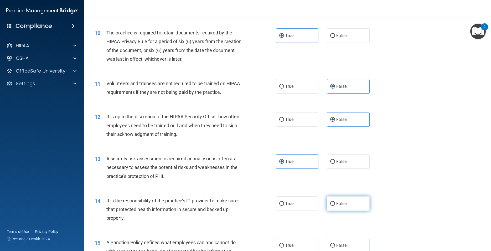
click at [338, 206] on span "False" at bounding box center [341, 203] width 10 height 5
click at [335, 206] on input "False" at bounding box center [332, 204] width 5 height 4
radio input "true"
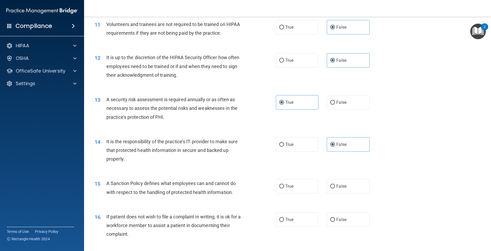
scroll to position [496, 0]
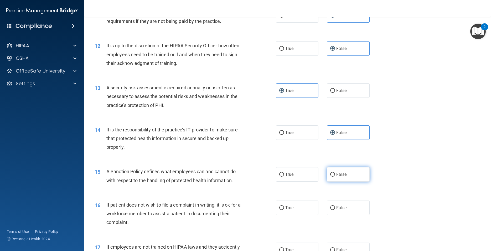
click at [337, 177] on span "False" at bounding box center [341, 174] width 10 height 5
click at [335, 176] on input "False" at bounding box center [332, 175] width 5 height 4
radio input "true"
click at [298, 215] on label "True" at bounding box center [297, 207] width 43 height 14
click at [284, 210] on input "True" at bounding box center [281, 208] width 5 height 4
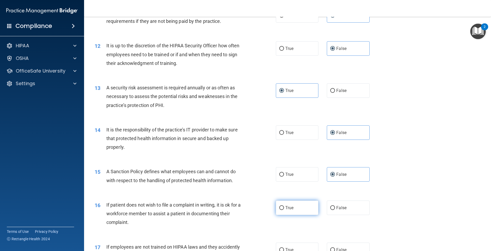
radio input "true"
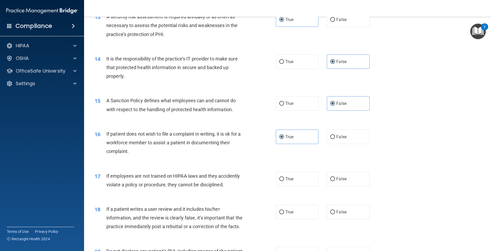
scroll to position [615, 0]
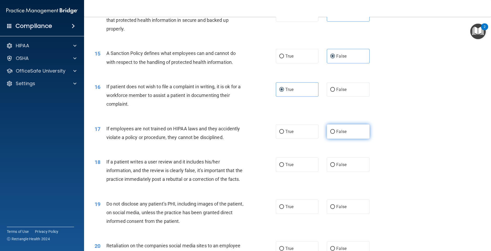
click at [338, 139] on label "False" at bounding box center [348, 131] width 43 height 14
click at [335, 134] on input "False" at bounding box center [332, 132] width 5 height 4
radio input "true"
click at [338, 167] on span "False" at bounding box center [341, 164] width 10 height 5
click at [335, 167] on input "False" at bounding box center [332, 165] width 5 height 4
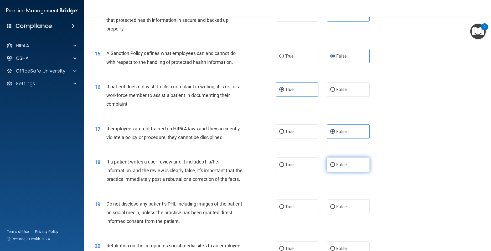
radio input "true"
drag, startPoint x: 302, startPoint y: 238, endPoint x: 305, endPoint y: 236, distance: 3.4
click at [302, 214] on label "True" at bounding box center [297, 206] width 43 height 14
click at [284, 209] on input "True" at bounding box center [281, 207] width 5 height 4
radio input "true"
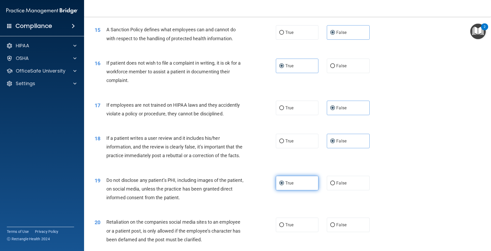
scroll to position [685, 0]
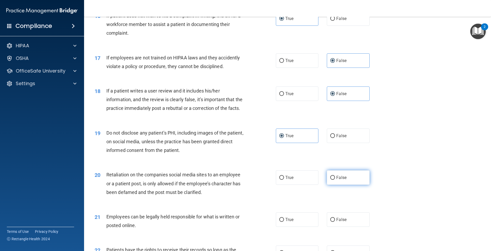
click at [341, 180] on span "False" at bounding box center [341, 177] width 10 height 5
click at [335, 180] on input "False" at bounding box center [332, 178] width 5 height 4
radio input "true"
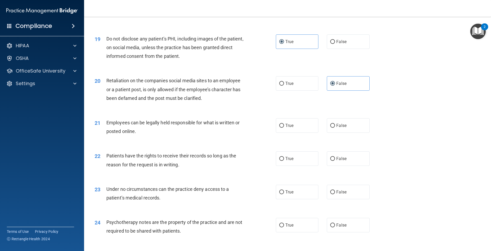
scroll to position [780, 0]
click at [292, 132] on label "True" at bounding box center [297, 125] width 43 height 14
click at [284, 127] on input "True" at bounding box center [281, 125] width 5 height 4
radio input "true"
click at [302, 165] on label "True" at bounding box center [297, 158] width 43 height 14
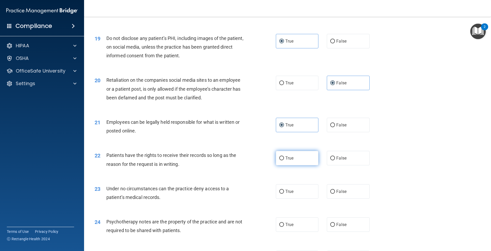
click at [284, 160] on input "True" at bounding box center [281, 158] width 5 height 4
radio input "true"
click at [341, 160] on span "False" at bounding box center [341, 157] width 10 height 5
click at [335, 160] on input "False" at bounding box center [332, 158] width 5 height 4
radio input "true"
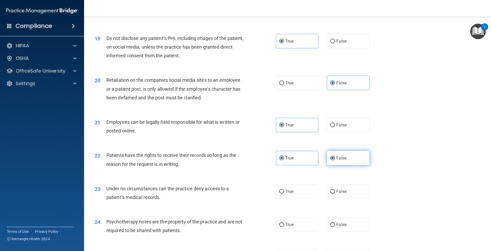
radio input "false"
click at [339, 199] on label "False" at bounding box center [348, 191] width 43 height 14
click at [335, 194] on input "False" at bounding box center [332, 192] width 5 height 4
radio input "true"
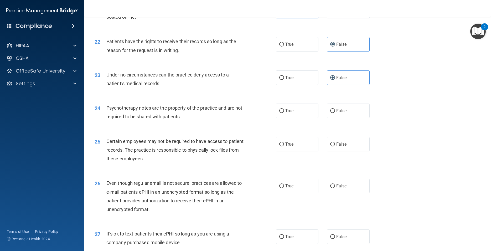
scroll to position [898, 0]
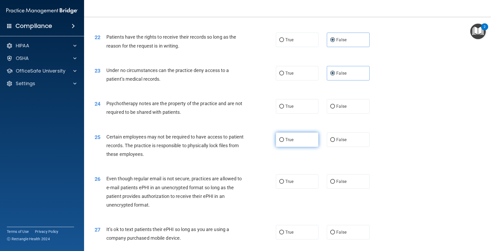
click at [289, 147] on label "True" at bounding box center [297, 139] width 43 height 14
click at [284, 142] on input "True" at bounding box center [281, 140] width 5 height 4
radio input "true"
drag, startPoint x: 290, startPoint y: 133, endPoint x: 295, endPoint y: 147, distance: 15.1
click at [290, 109] on span "True" at bounding box center [289, 106] width 8 height 5
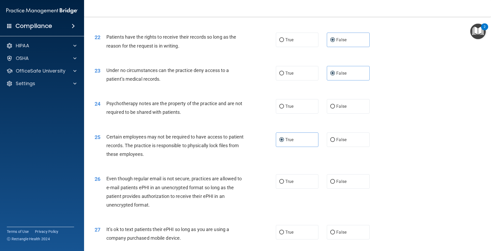
click at [284, 108] on input "True" at bounding box center [281, 107] width 5 height 4
radio input "true"
click at [301, 189] on label "True" at bounding box center [297, 181] width 43 height 14
click at [284, 184] on input "True" at bounding box center [281, 182] width 5 height 4
radio input "true"
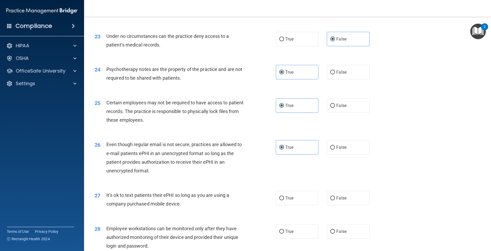
scroll to position [945, 0]
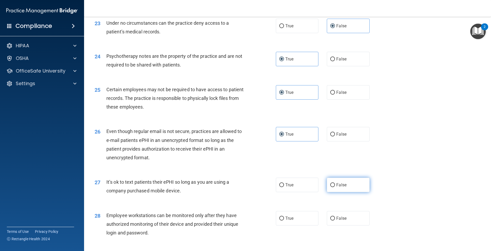
click at [333, 192] on label "False" at bounding box center [348, 185] width 43 height 14
click at [333, 187] on input "False" at bounding box center [332, 185] width 5 height 4
radio input "true"
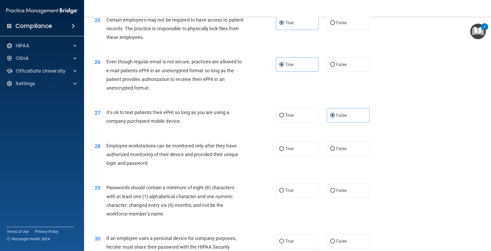
scroll to position [1016, 0]
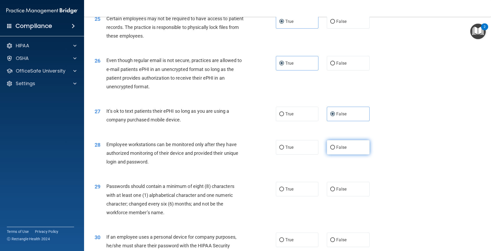
click at [329, 154] on label "False" at bounding box center [348, 147] width 43 height 14
click at [330, 149] on input "False" at bounding box center [332, 148] width 5 height 4
radio input "true"
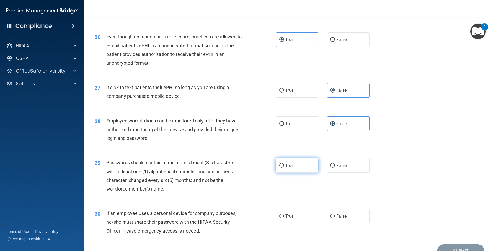
click at [300, 173] on label "True" at bounding box center [297, 165] width 43 height 14
click at [284, 168] on input "True" at bounding box center [281, 166] width 5 height 4
radio input "true"
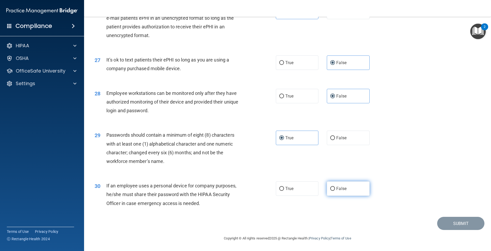
drag, startPoint x: 326, startPoint y: 195, endPoint x: 331, endPoint y: 197, distance: 5.4
click at [327, 196] on label "False" at bounding box center [348, 188] width 43 height 14
click at [330, 191] on input "False" at bounding box center [332, 189] width 5 height 4
radio input "true"
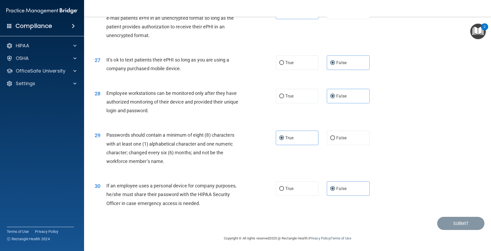
click at [407, 137] on div "29 Passwords should contain a minimum of eight (8) characters with at least one…" at bounding box center [288, 149] width 394 height 51
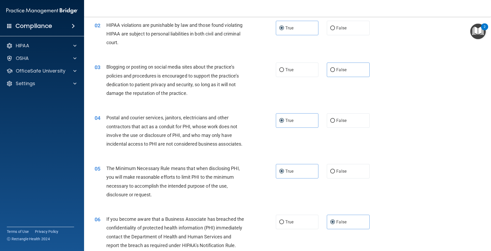
scroll to position [0, 0]
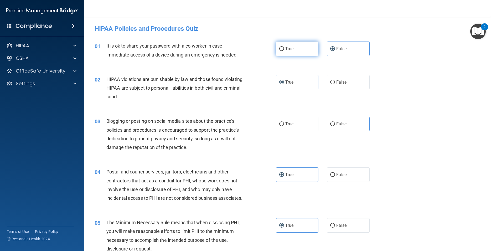
click at [279, 48] on input "True" at bounding box center [281, 49] width 5 height 4
radio input "true"
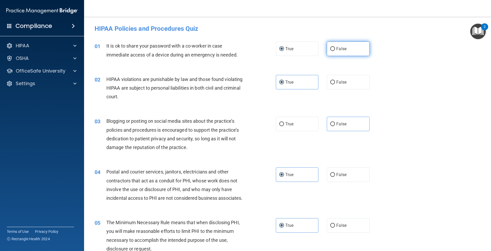
click at [330, 48] on input "False" at bounding box center [332, 49] width 5 height 4
radio input "true"
radio input "false"
click at [330, 124] on input "False" at bounding box center [332, 124] width 5 height 4
radio input "true"
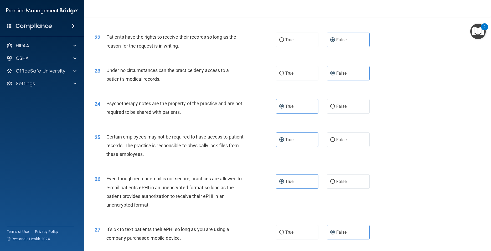
scroll to position [1094, 0]
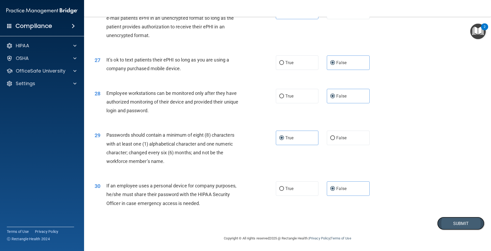
click at [446, 226] on button "Submit" at bounding box center [460, 223] width 47 height 13
